Goal: Task Accomplishment & Management: Use online tool/utility

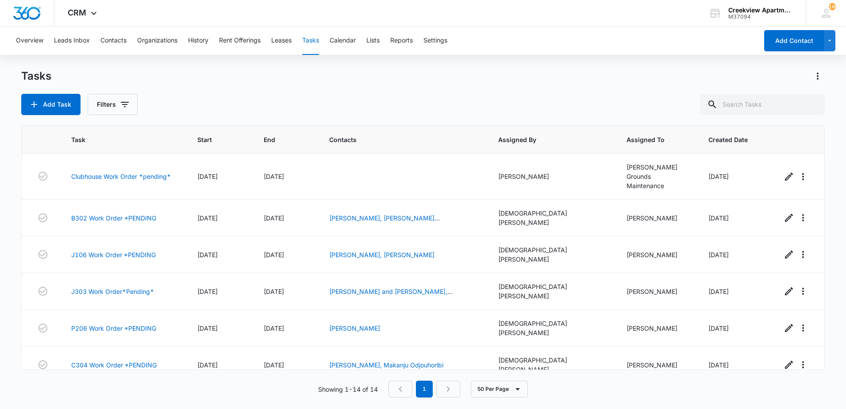
scroll to position [250, 0]
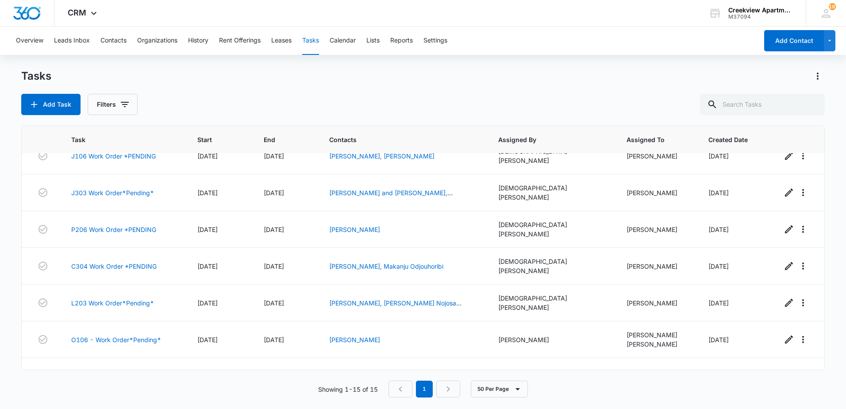
scroll to position [283, 0]
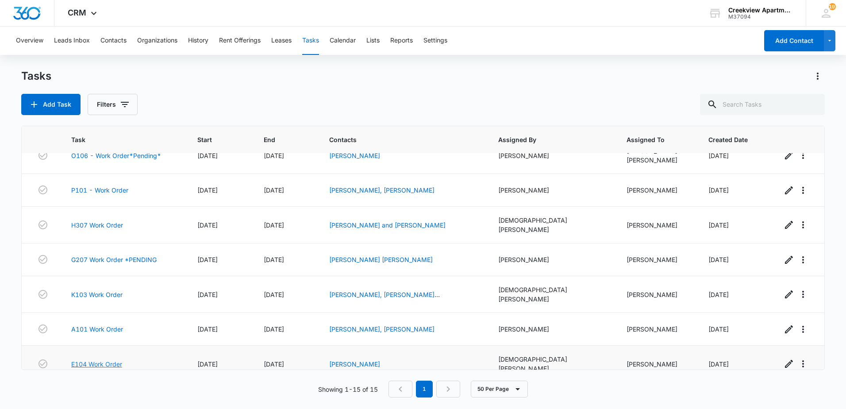
click at [101, 359] on link "E104 Work Order" at bounding box center [96, 363] width 51 height 9
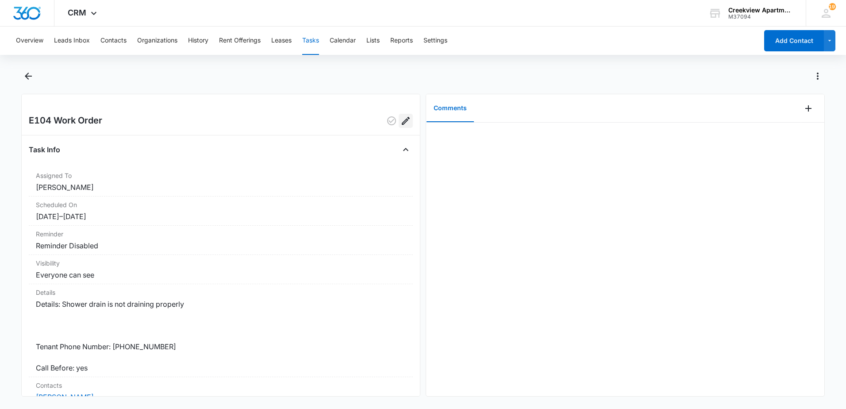
click at [405, 120] on button "Edit" at bounding box center [406, 121] width 14 height 14
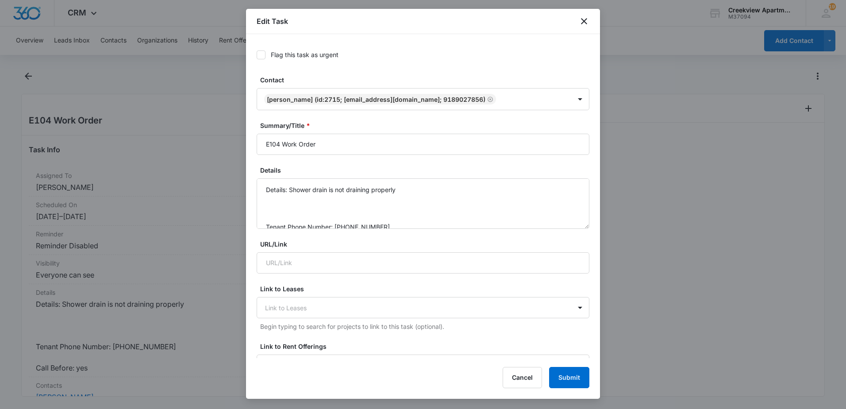
click at [253, 173] on div "Flag this task as urgent Contact Mary Hendershott (ID:2715; hendershottmary@gma…" at bounding box center [423, 196] width 354 height 324
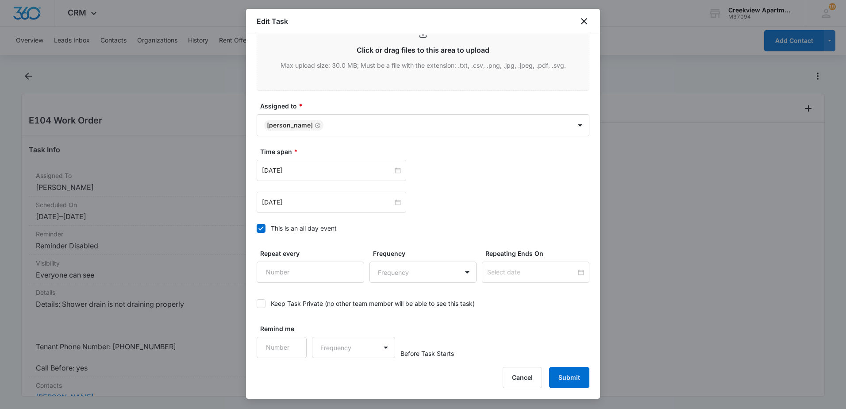
scroll to position [340, 0]
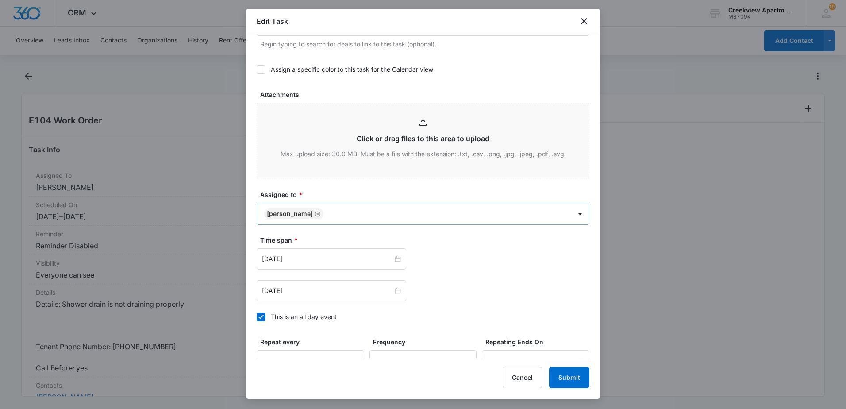
click at [443, 214] on body "CRM Apps Reputation Websites Forms CRM Email Content Intelligence Files Brand S…" at bounding box center [423, 204] width 846 height 409
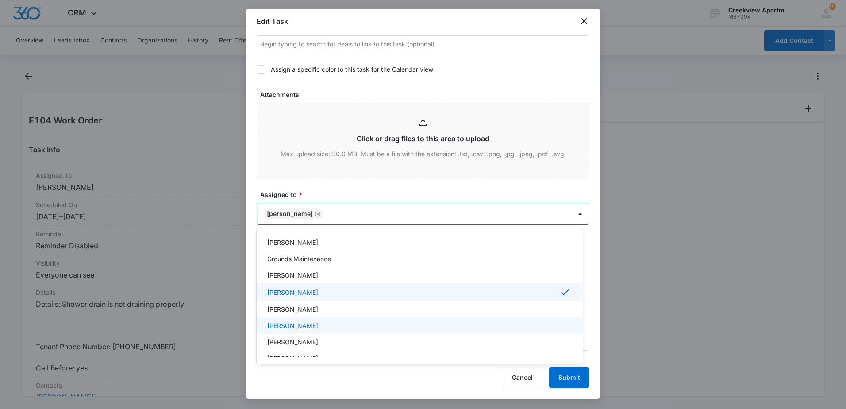
scroll to position [89, 0]
click at [281, 327] on div "[PERSON_NAME]" at bounding box center [420, 322] width 326 height 16
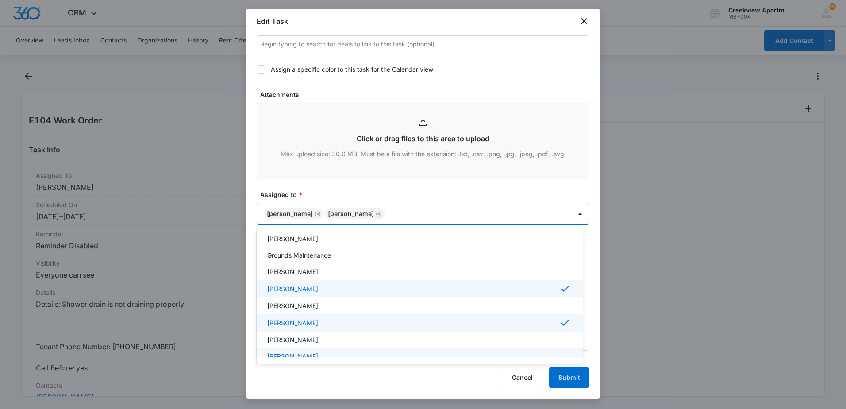
click at [567, 382] on div at bounding box center [423, 204] width 846 height 409
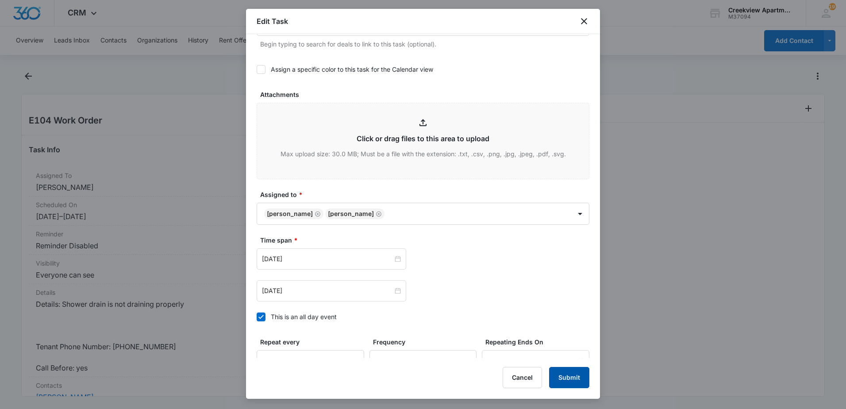
click at [579, 378] on button "Submit" at bounding box center [569, 377] width 40 height 21
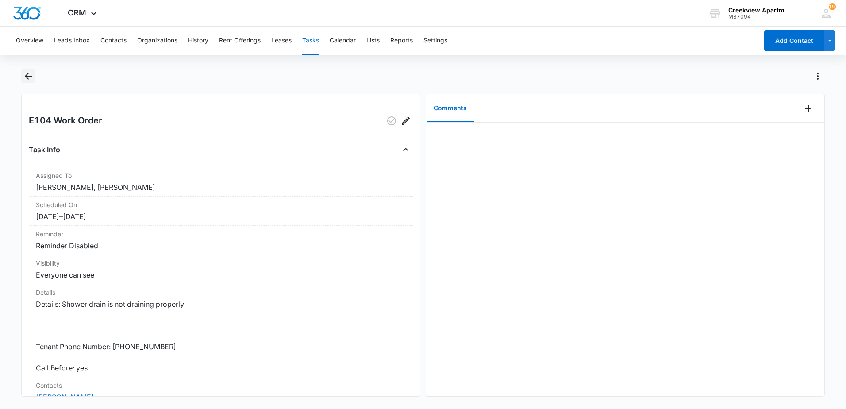
click at [31, 81] on icon "Back" at bounding box center [28, 76] width 11 height 11
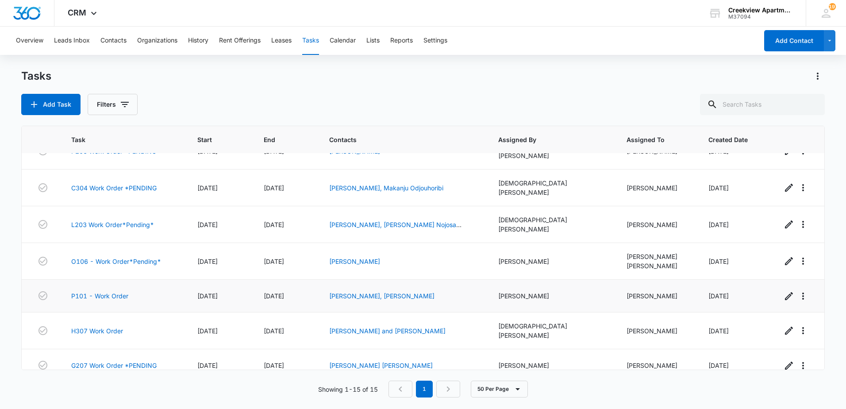
scroll to position [287, 0]
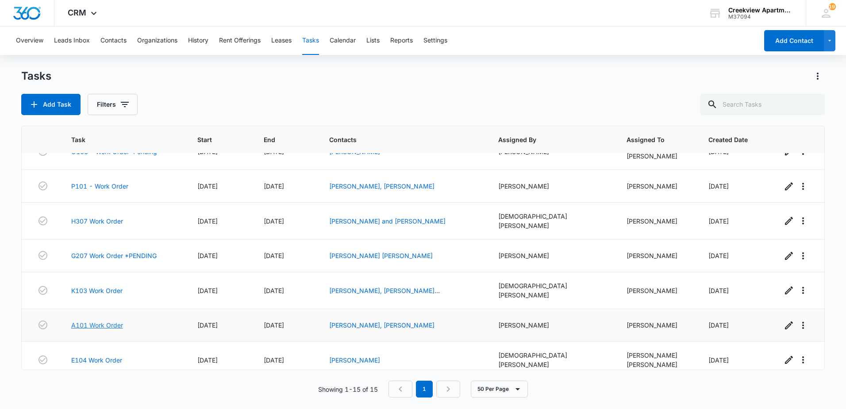
click at [96, 320] on link "A101 Work Order" at bounding box center [97, 324] width 52 height 9
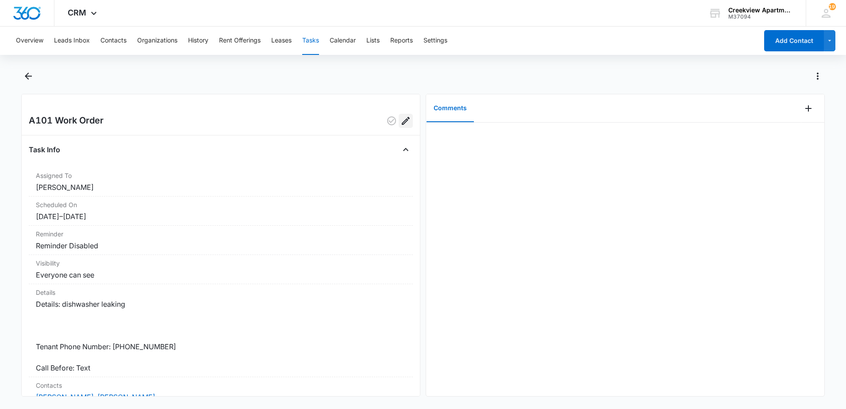
click at [402, 123] on icon "Edit" at bounding box center [406, 121] width 11 height 11
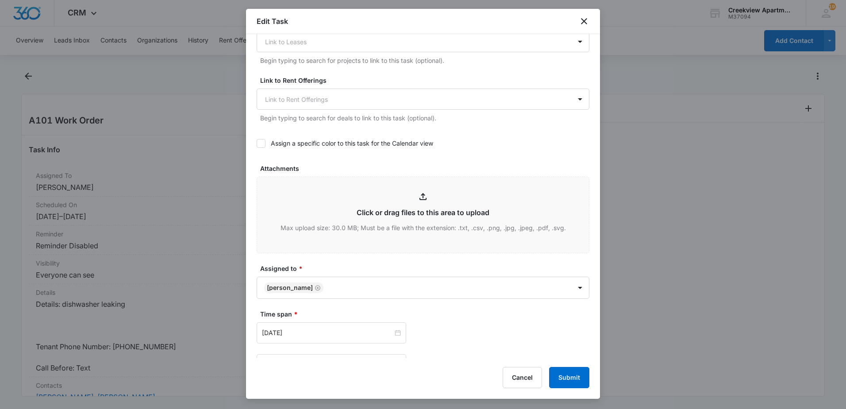
scroll to position [354, 0]
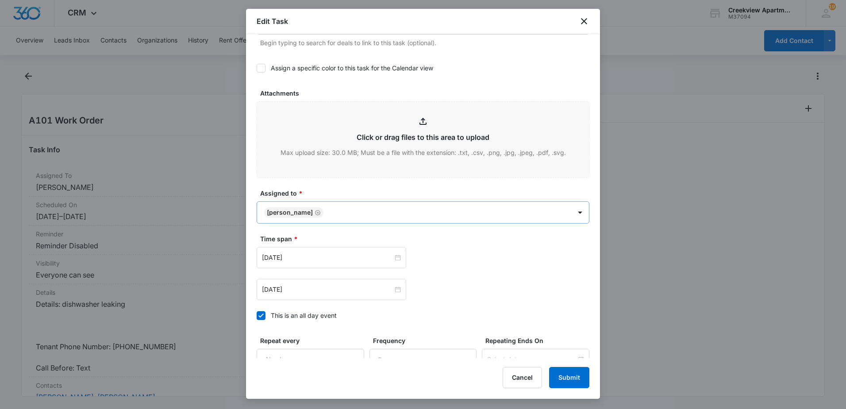
click at [355, 198] on body "CRM Apps Reputation Websites Forms CRM Email Content Intelligence Files Brand S…" at bounding box center [423, 204] width 846 height 409
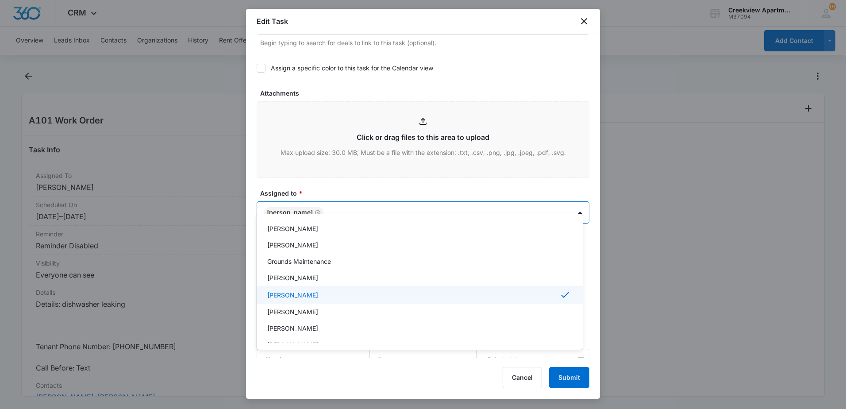
scroll to position [133, 0]
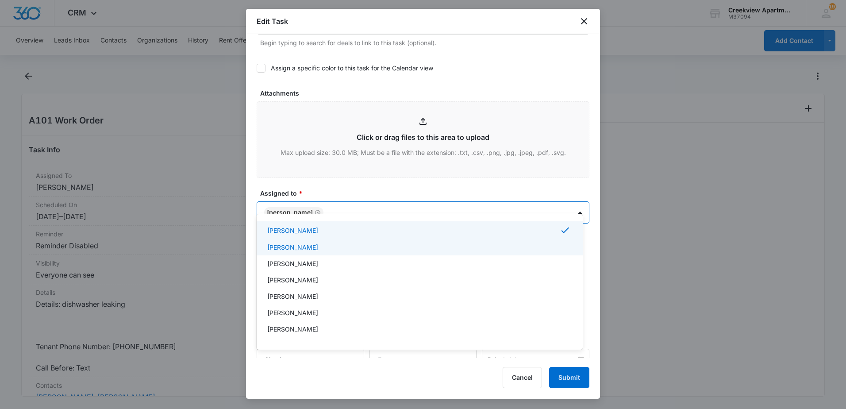
click at [301, 247] on p "[PERSON_NAME]" at bounding box center [292, 247] width 51 height 9
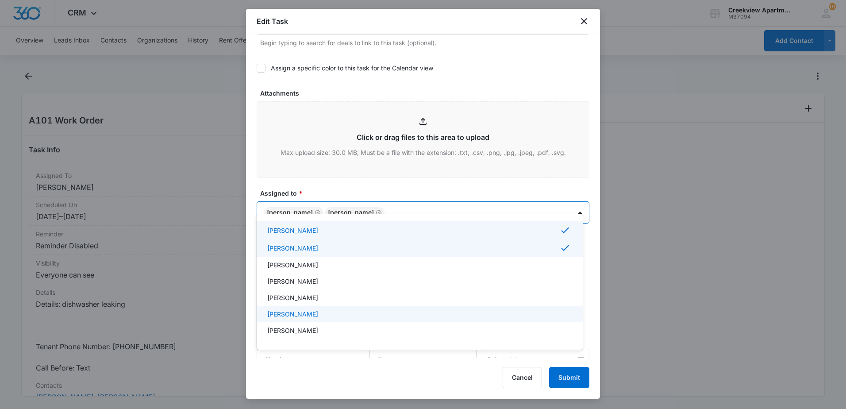
click at [575, 381] on div at bounding box center [423, 204] width 846 height 409
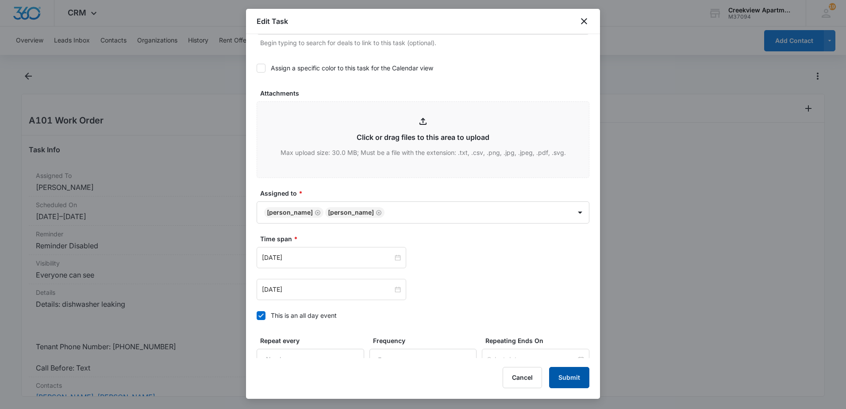
click at [568, 380] on button "Submit" at bounding box center [569, 377] width 40 height 21
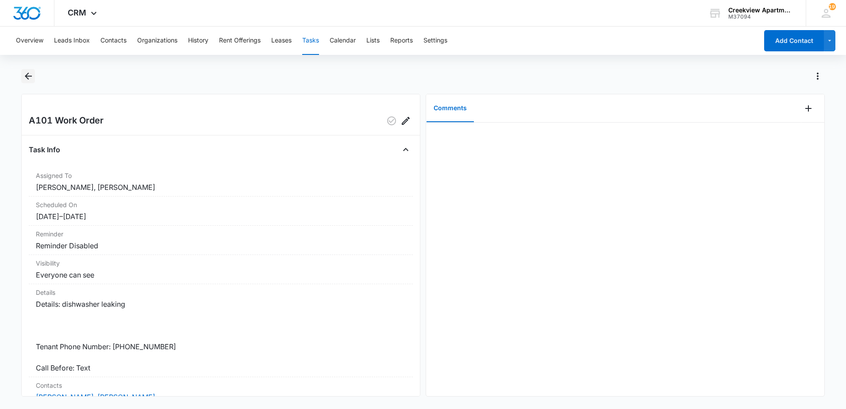
click at [27, 74] on icon "Back" at bounding box center [28, 76] width 7 height 7
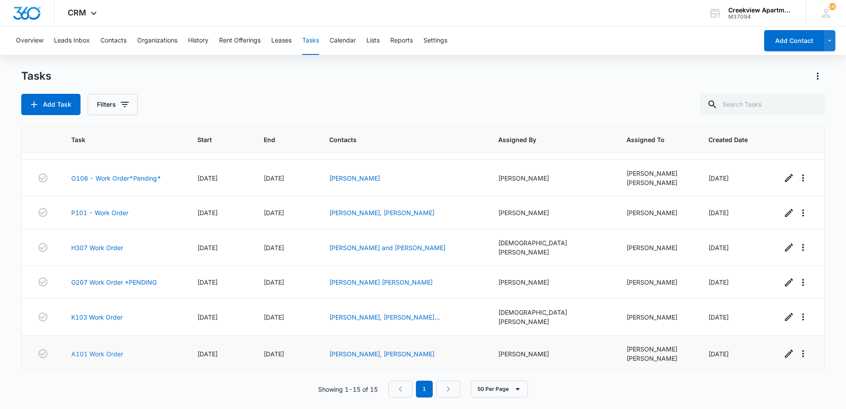
scroll to position [291, 0]
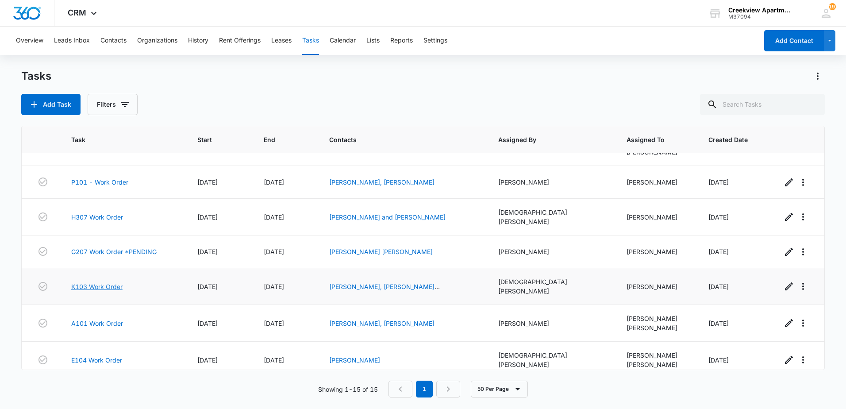
click at [104, 282] on link "K103 Work Order" at bounding box center [96, 286] width 51 height 9
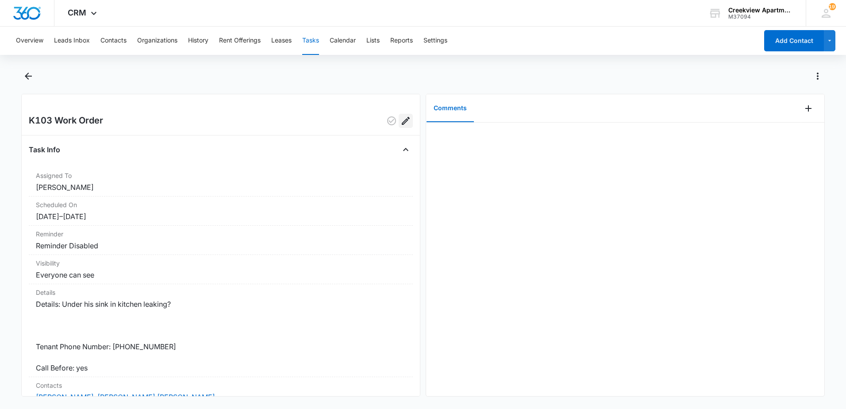
click at [403, 119] on icon "Edit" at bounding box center [406, 121] width 11 height 11
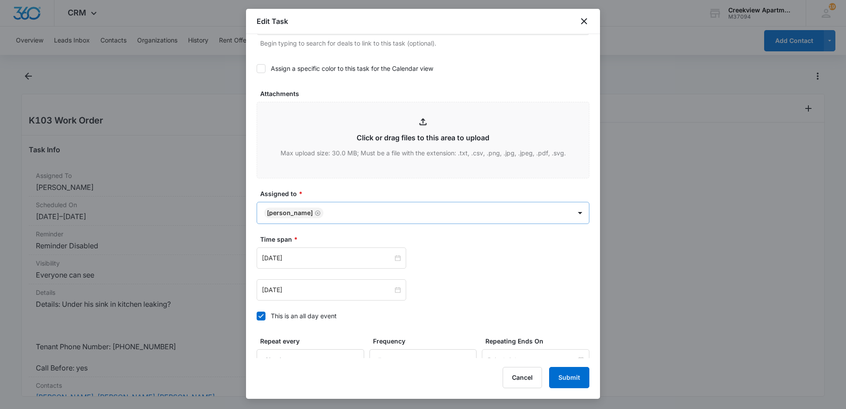
scroll to position [354, 0]
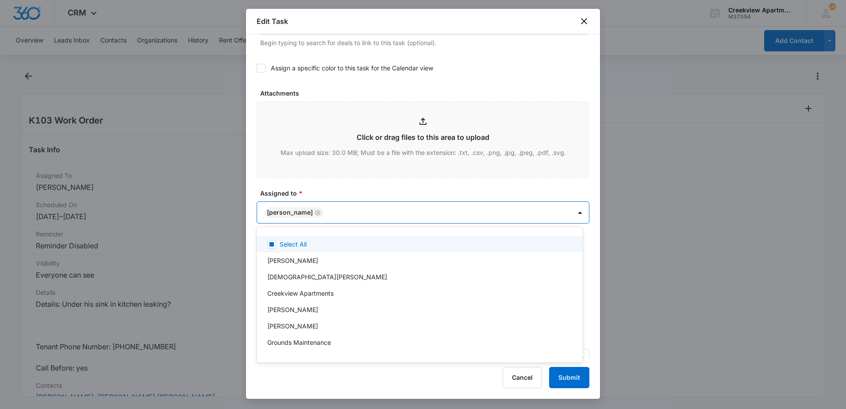
click at [358, 203] on body "CRM Apps Reputation Websites Forms CRM Email Content Intelligence Files Brand S…" at bounding box center [423, 204] width 846 height 409
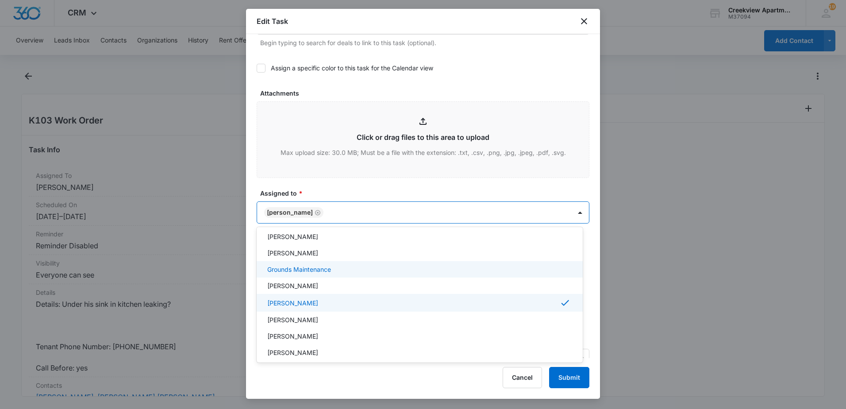
scroll to position [89, 0]
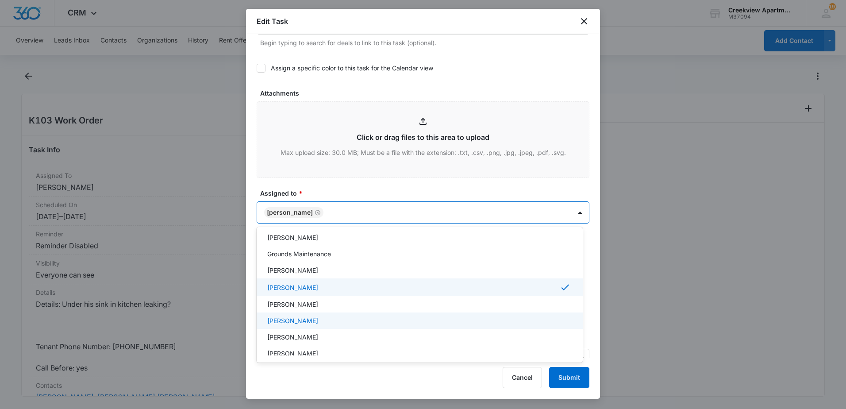
click at [289, 318] on p "[PERSON_NAME]" at bounding box center [292, 320] width 51 height 9
click at [247, 322] on div at bounding box center [423, 204] width 846 height 409
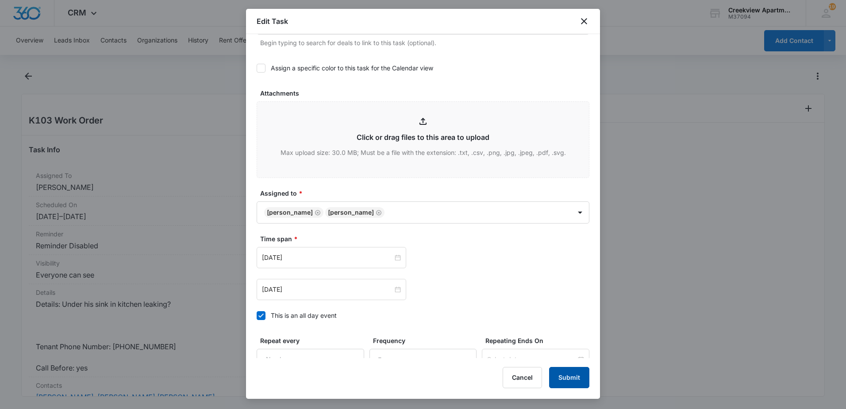
click at [578, 380] on button "Submit" at bounding box center [569, 377] width 40 height 21
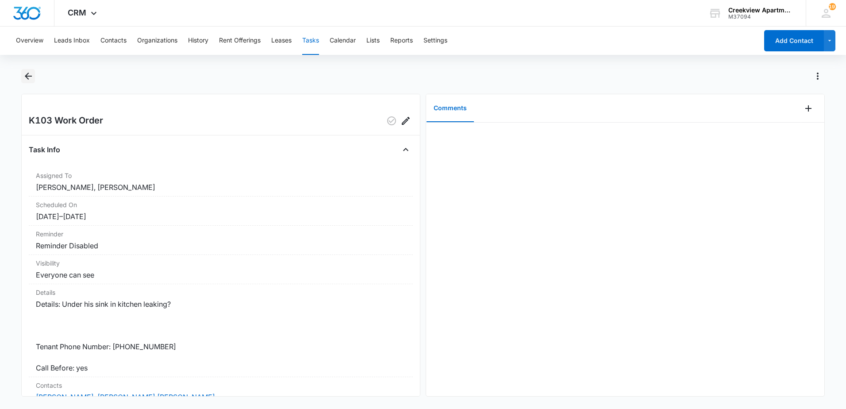
click at [32, 74] on icon "Back" at bounding box center [28, 76] width 11 height 11
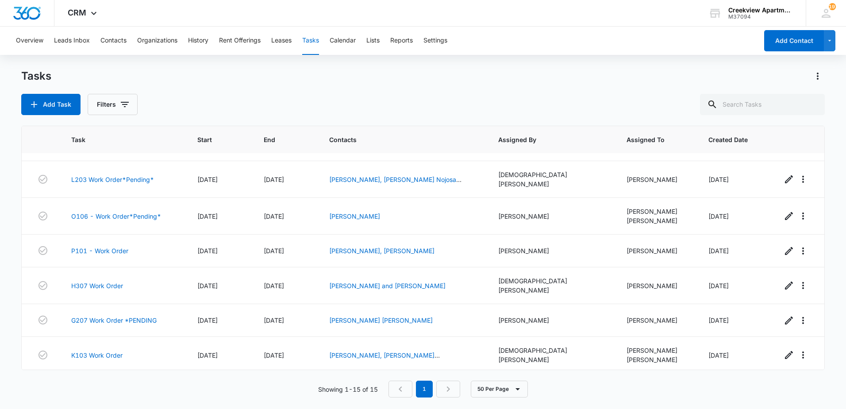
scroll to position [206, 0]
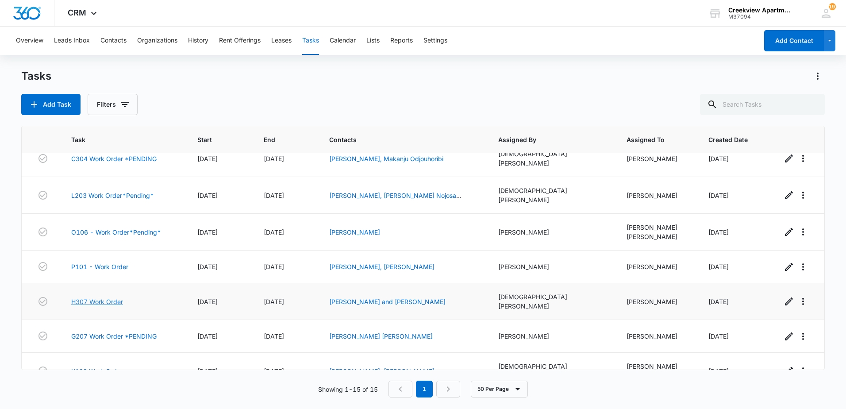
click at [100, 297] on link "H307 Work Order" at bounding box center [97, 301] width 52 height 9
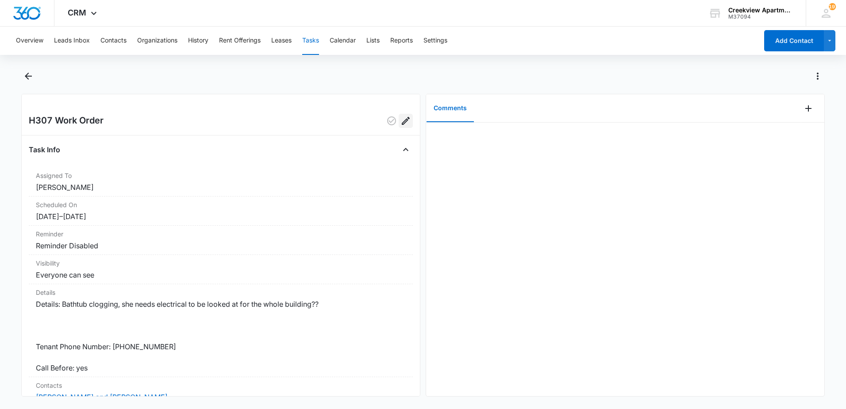
click at [401, 125] on icon "Edit" at bounding box center [406, 121] width 11 height 11
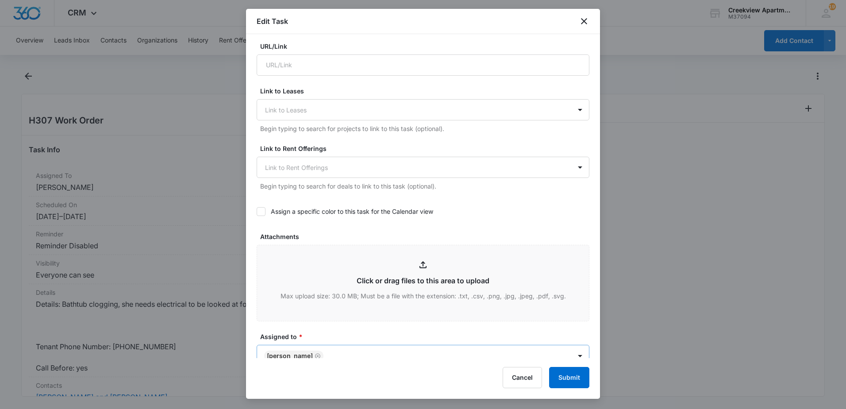
scroll to position [310, 0]
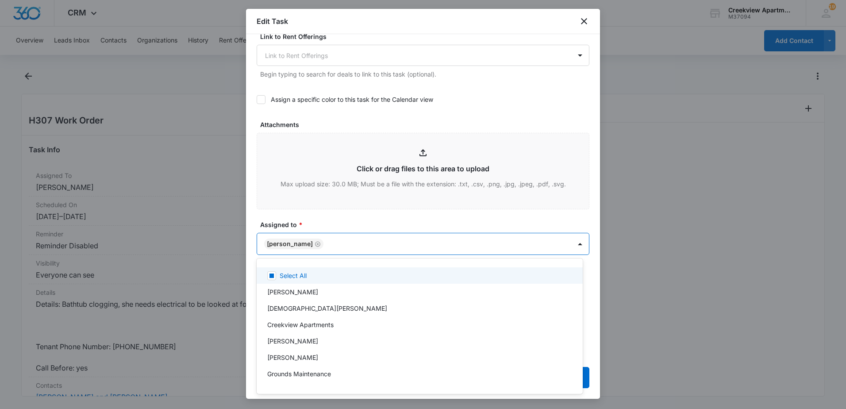
click at [345, 242] on body "CRM Apps Reputation Websites Forms CRM Email Content Intelligence Files Brand S…" at bounding box center [423, 204] width 846 height 409
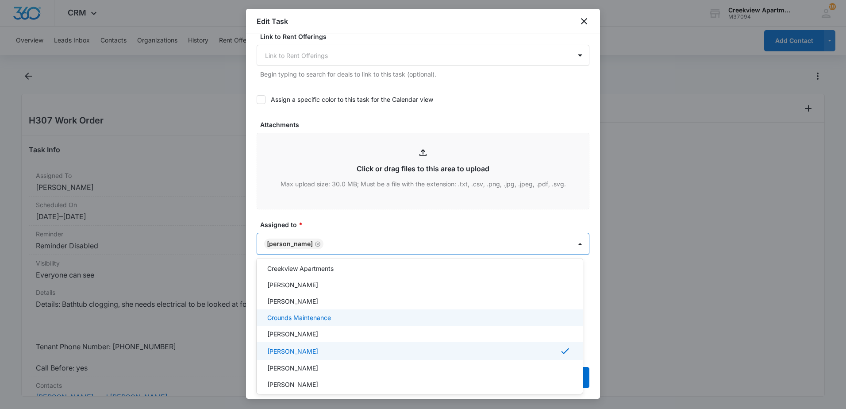
scroll to position [133, 0]
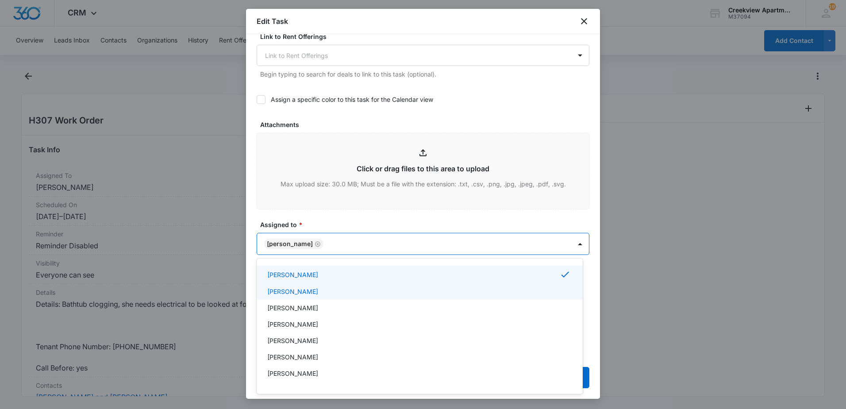
click at [287, 296] on p "[PERSON_NAME]" at bounding box center [292, 291] width 51 height 9
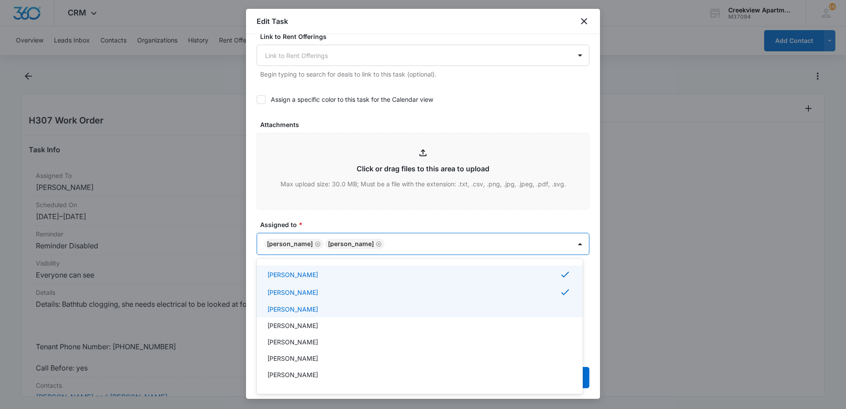
click at [588, 222] on div at bounding box center [423, 204] width 846 height 409
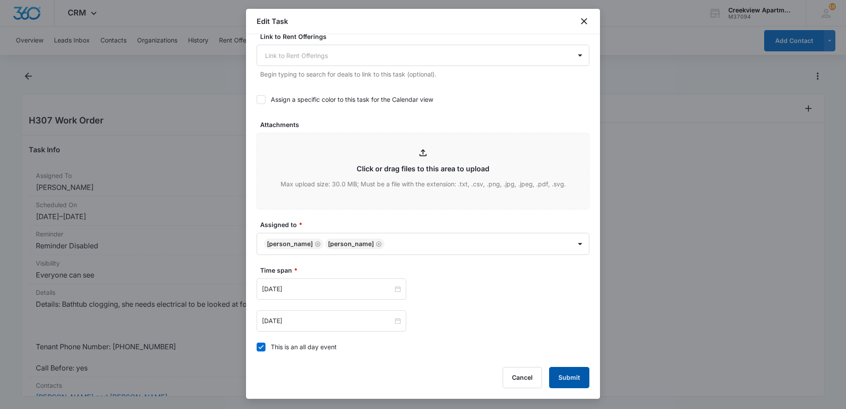
click at [570, 370] on button "Submit" at bounding box center [569, 377] width 40 height 21
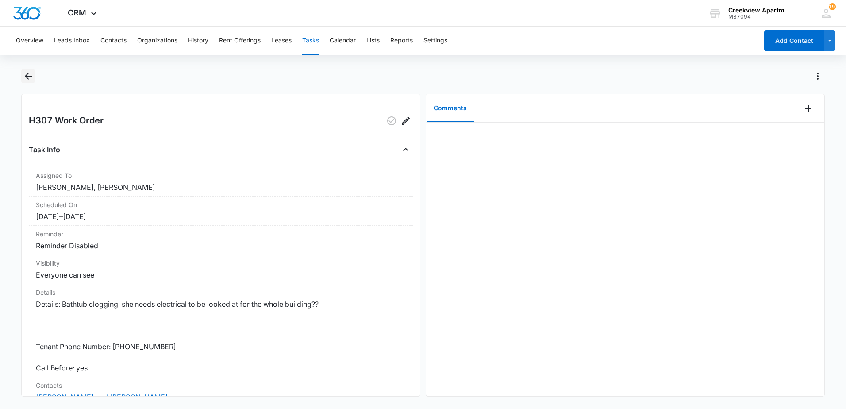
click at [27, 74] on icon "Back" at bounding box center [28, 76] width 7 height 7
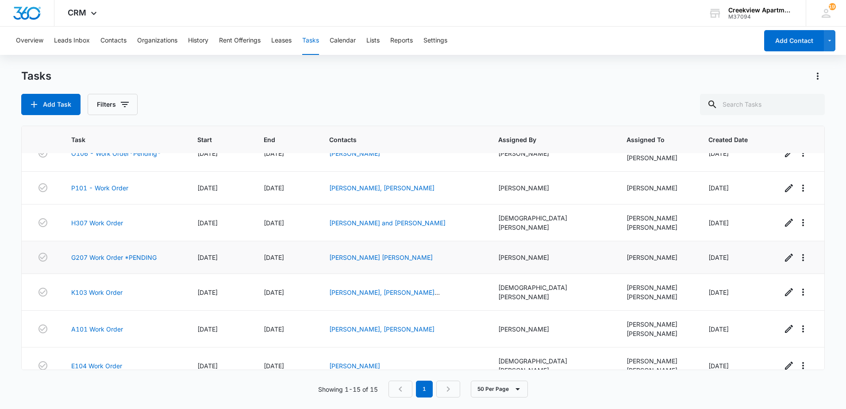
scroll to position [299, 0]
